Goal: Information Seeking & Learning: Learn about a topic

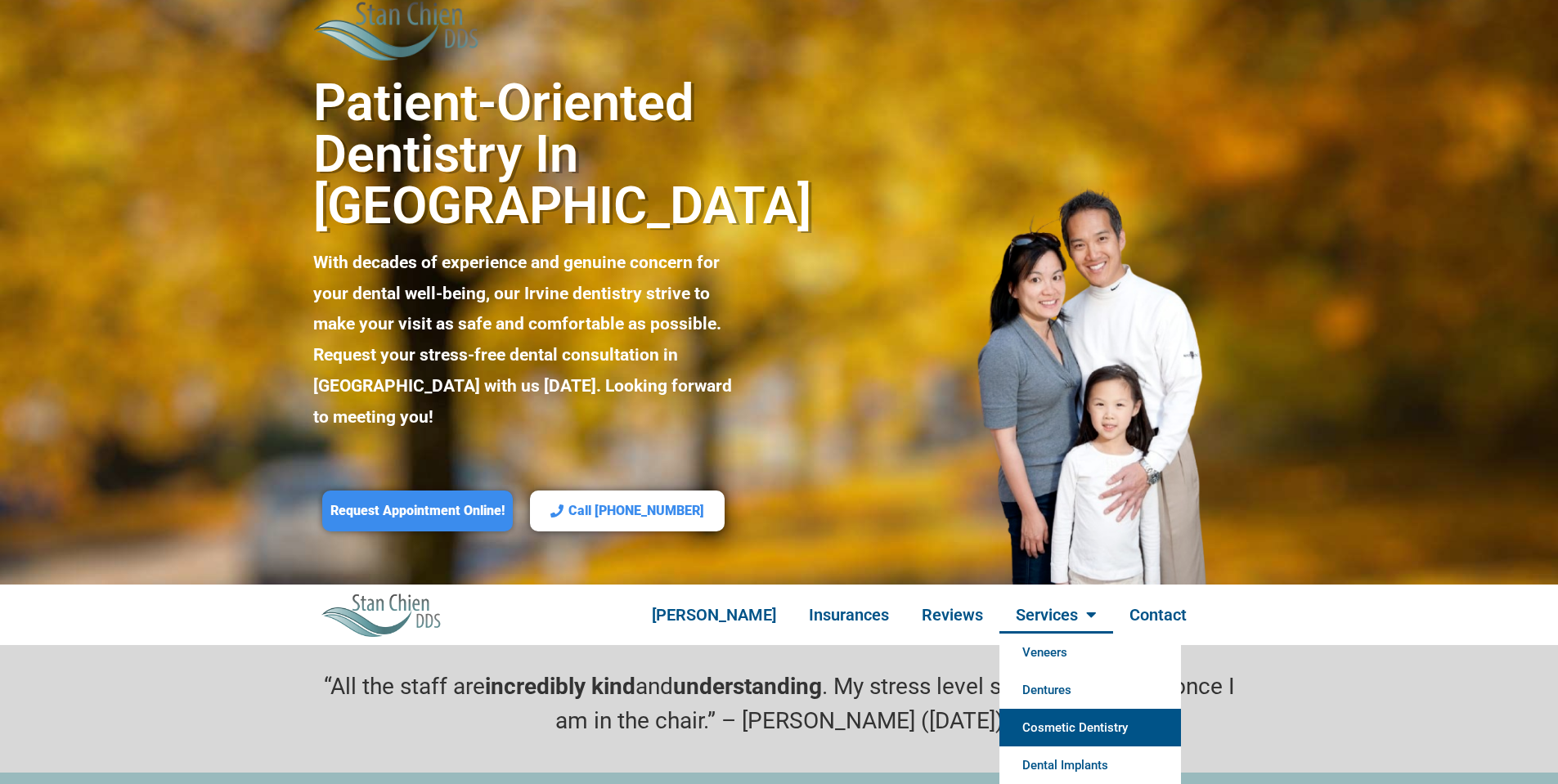
click at [1053, 709] on link "Cosmetic Dentistry" at bounding box center [1091, 728] width 181 height 38
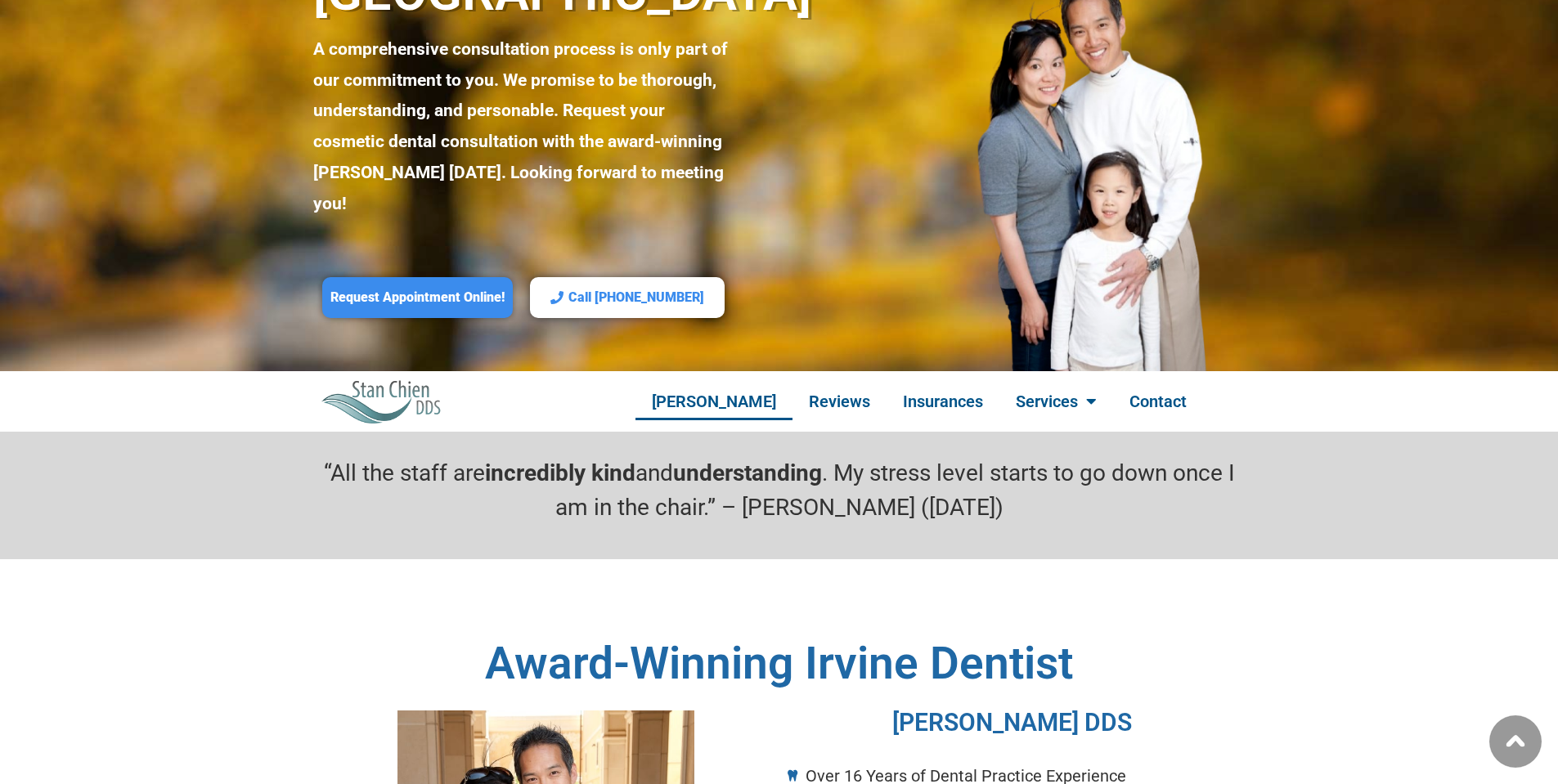
scroll to position [82, 0]
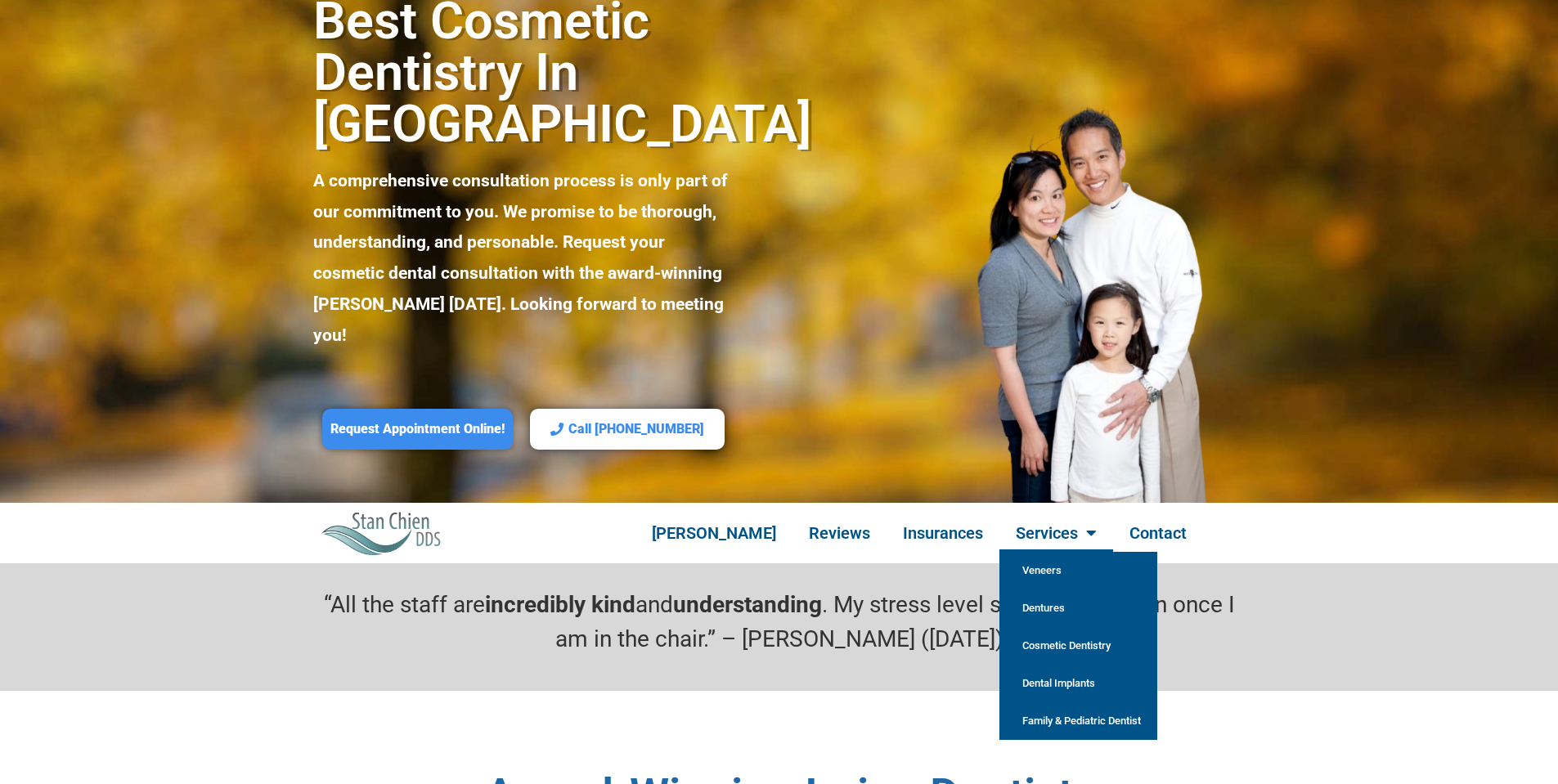
click at [1019, 627] on link "Cosmetic Dentistry" at bounding box center [1079, 646] width 157 height 38
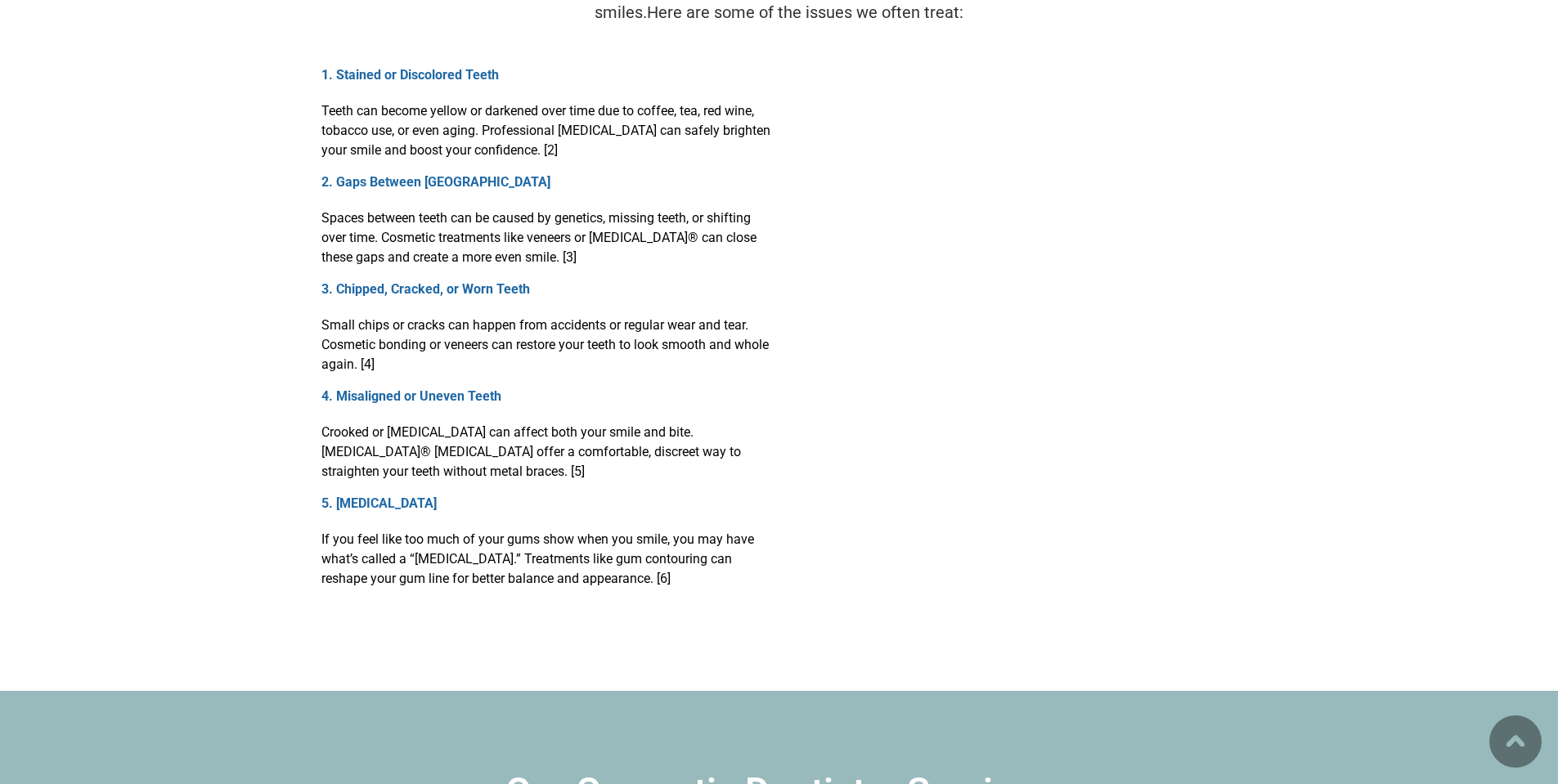
scroll to position [5641, 0]
